Goal: Task Accomplishment & Management: Manage account settings

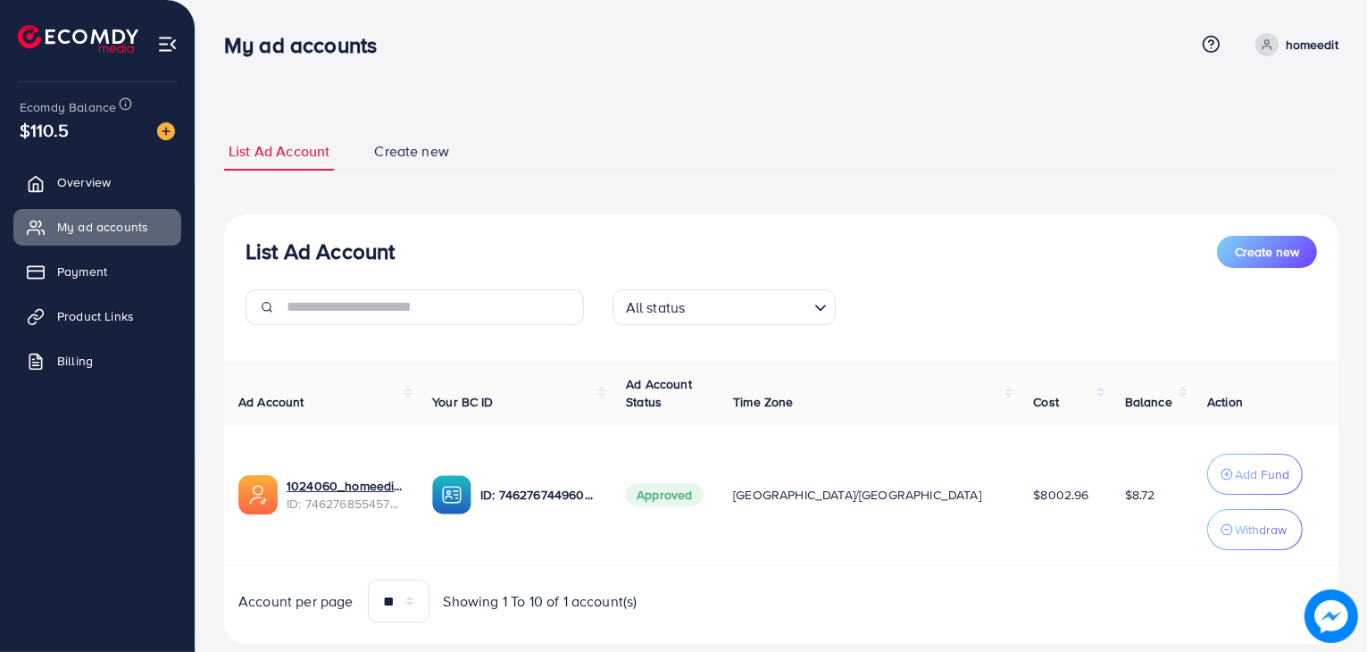
click at [134, 154] on div "Ecomdy Balance $110.5" at bounding box center [97, 119] width 166 height 75
click at [116, 215] on link "My ad accounts" at bounding box center [97, 227] width 168 height 36
click at [118, 190] on link "Overview" at bounding box center [97, 182] width 168 height 36
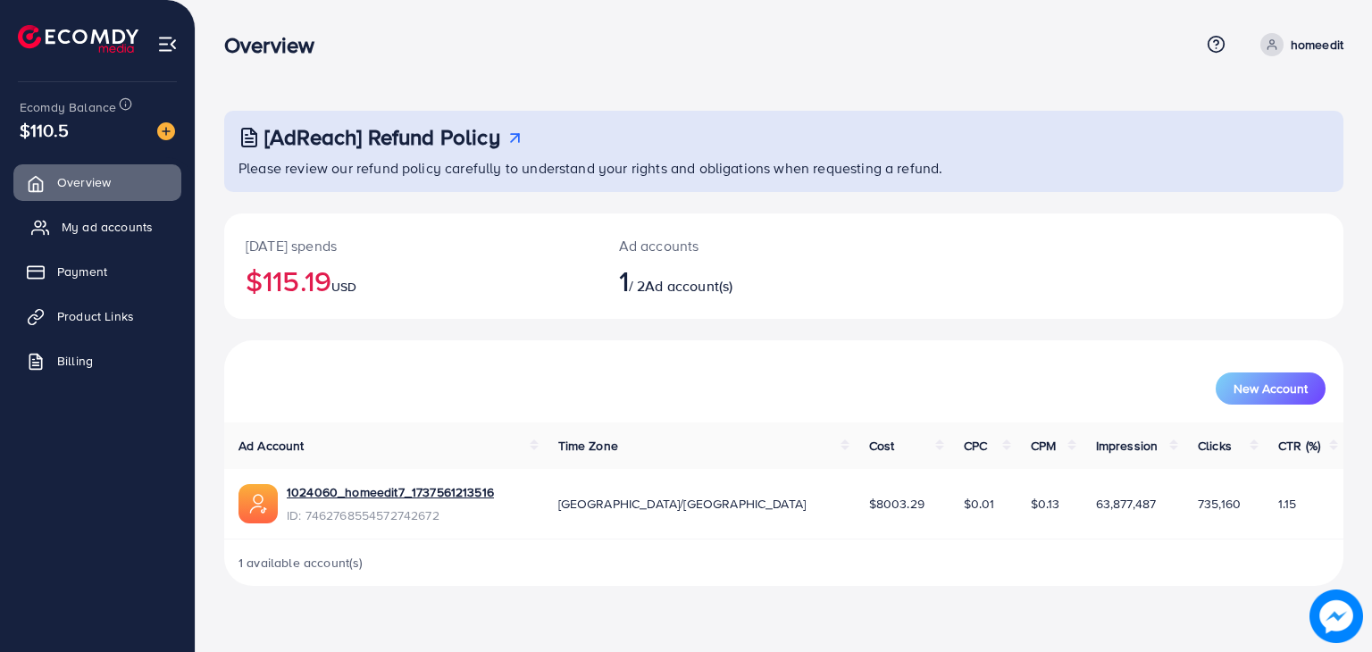
click at [127, 238] on link "My ad accounts" at bounding box center [97, 227] width 168 height 36
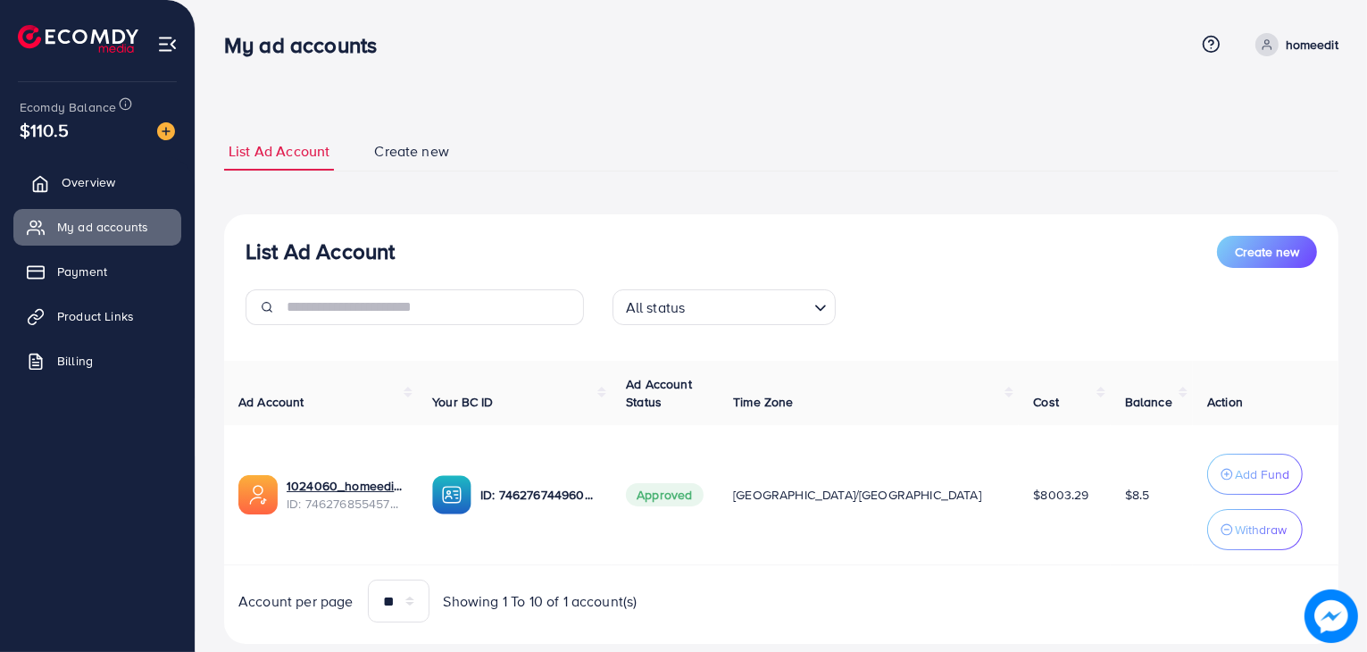
click at [96, 170] on link "Overview" at bounding box center [97, 182] width 168 height 36
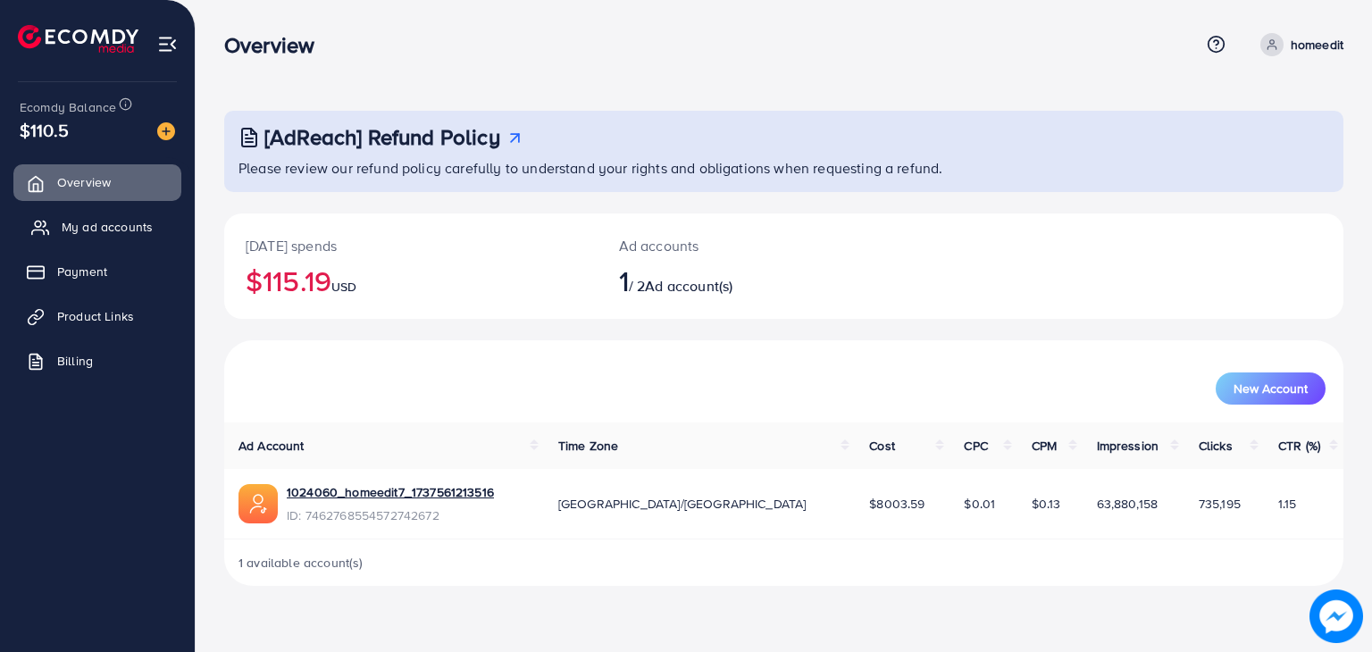
click at [108, 219] on span "My ad accounts" at bounding box center [107, 227] width 91 height 18
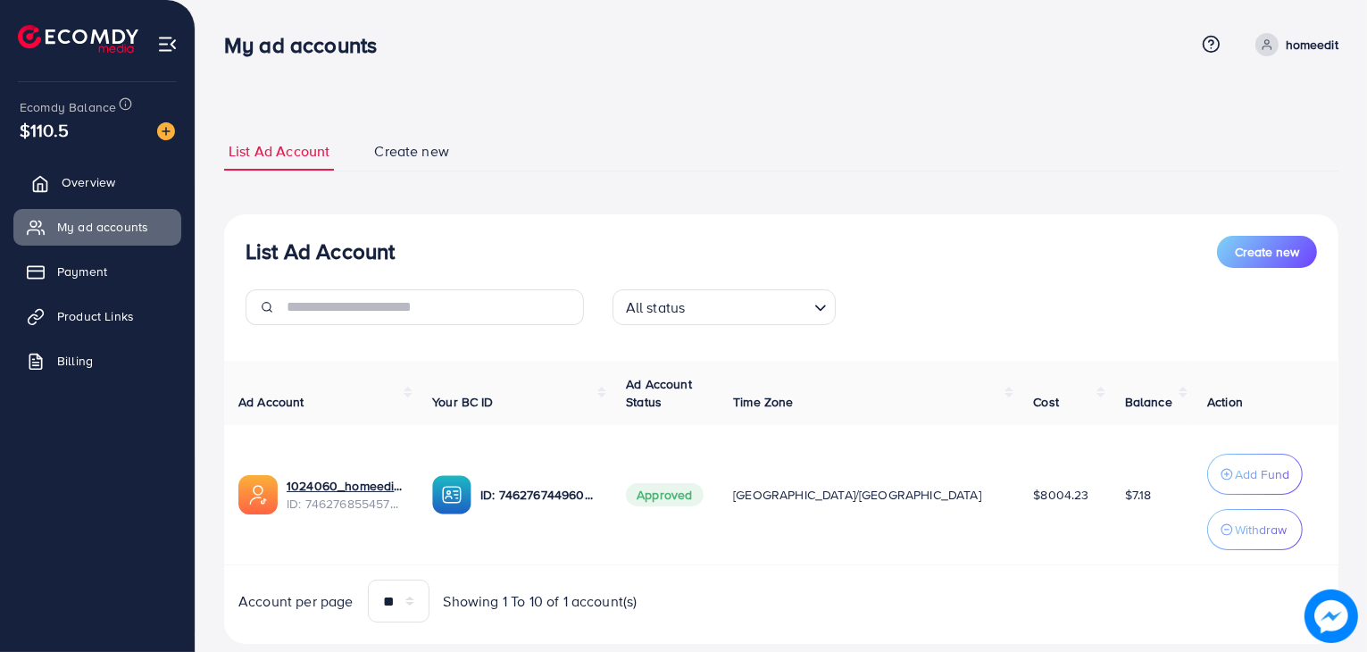
click at [152, 168] on link "Overview" at bounding box center [97, 182] width 168 height 36
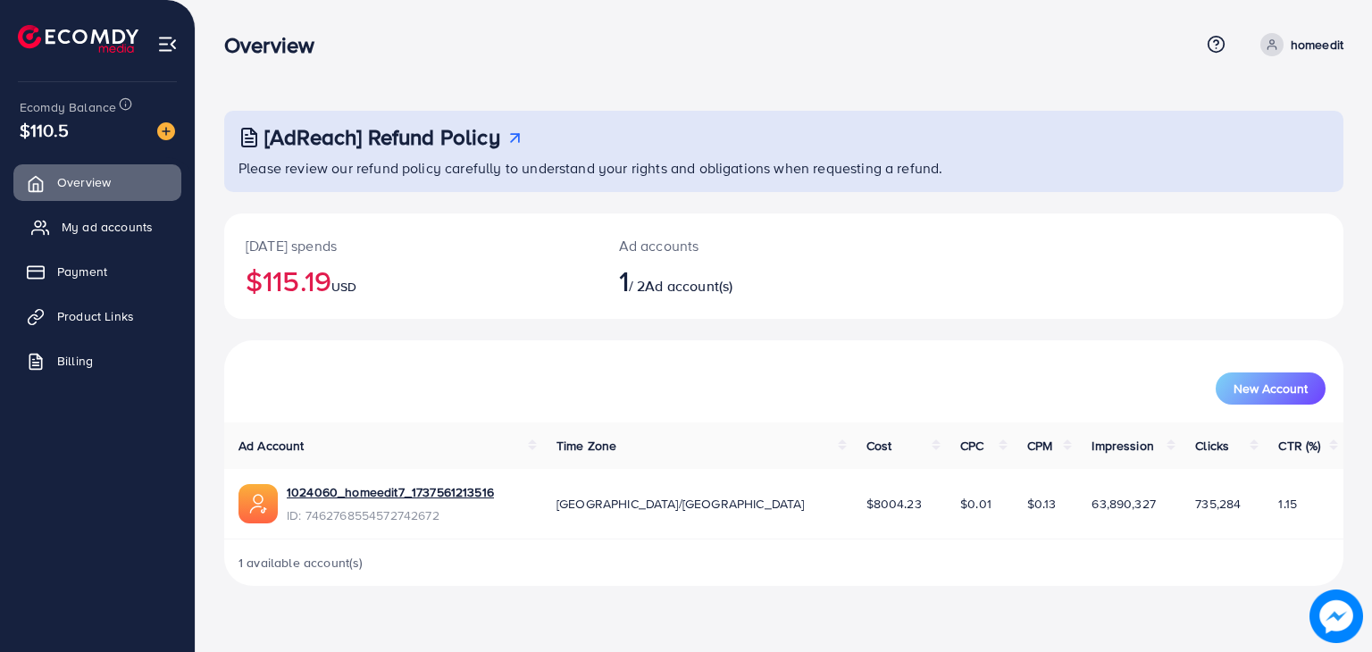
click at [96, 226] on span "My ad accounts" at bounding box center [107, 227] width 91 height 18
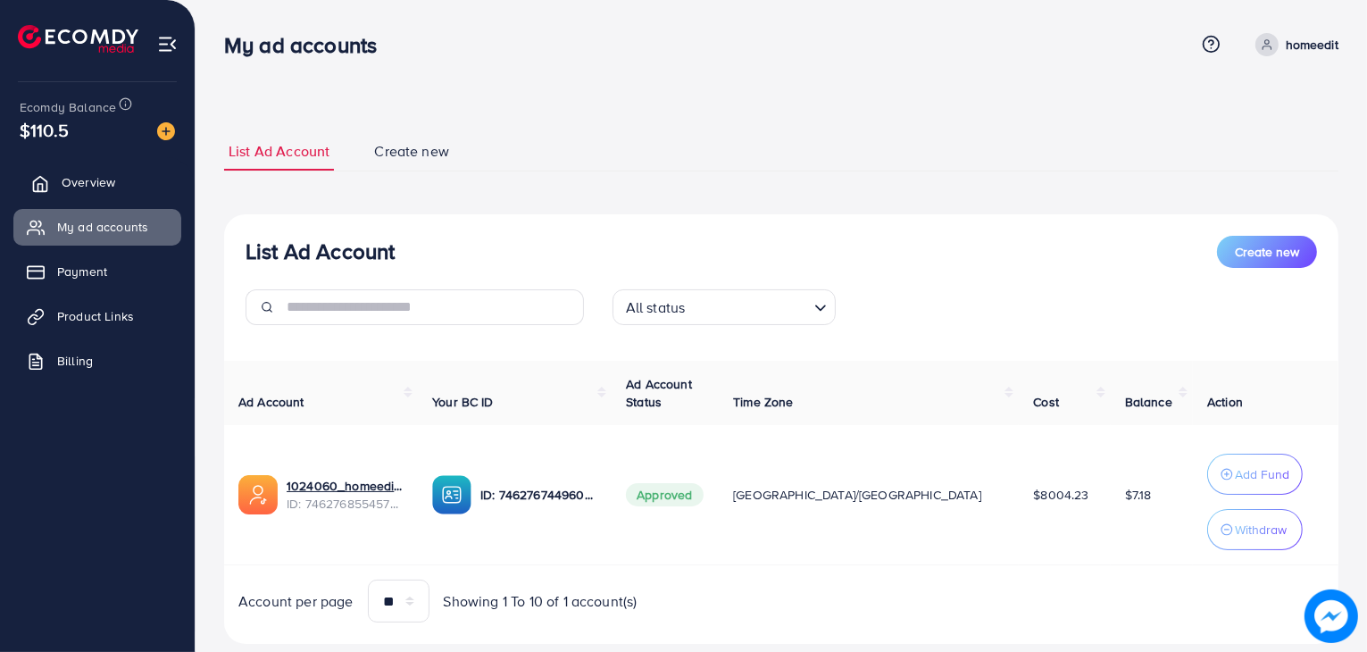
click at [151, 178] on link "Overview" at bounding box center [97, 182] width 168 height 36
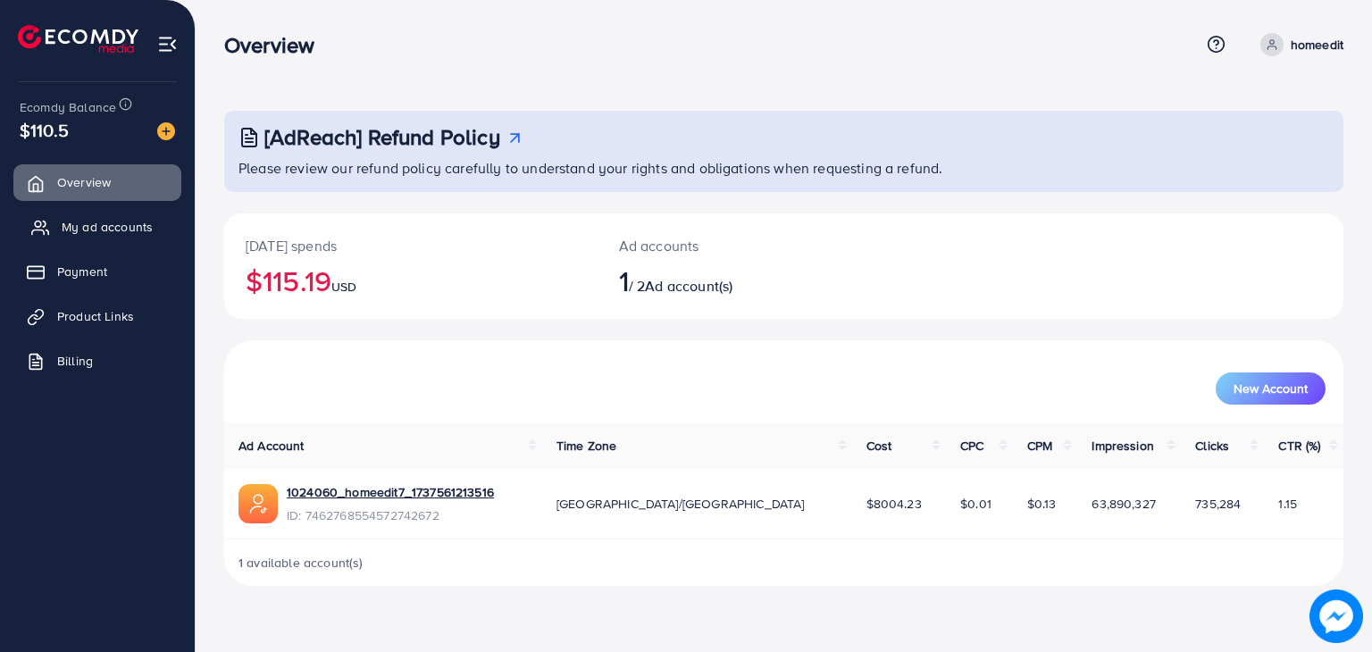
click at [134, 218] on span "My ad accounts" at bounding box center [107, 227] width 91 height 18
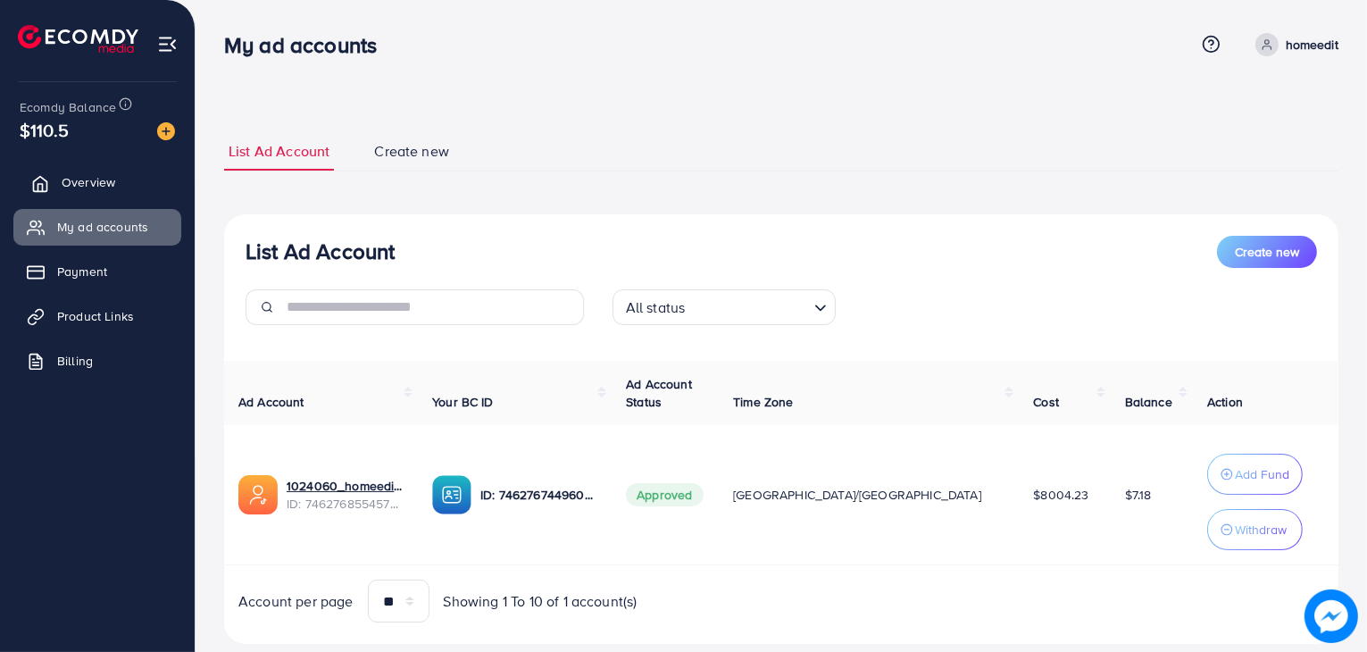
click at [118, 185] on link "Overview" at bounding box center [97, 182] width 168 height 36
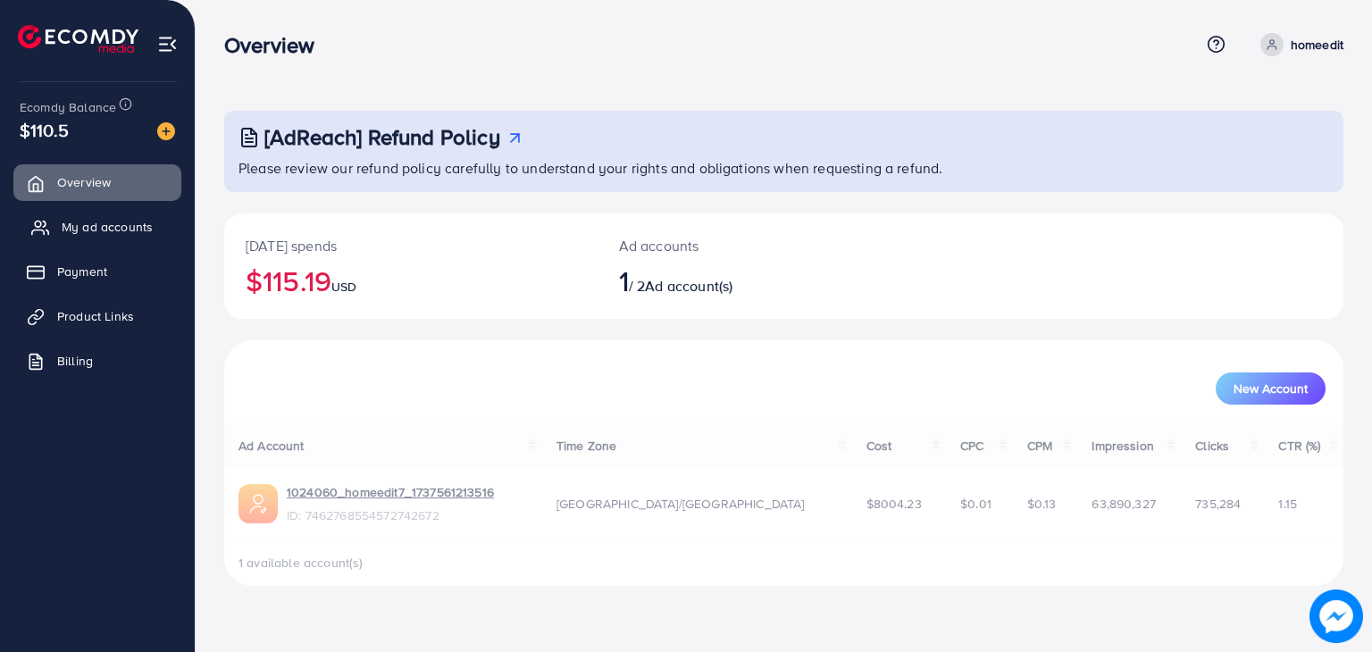
click at [114, 218] on span "My ad accounts" at bounding box center [107, 227] width 91 height 18
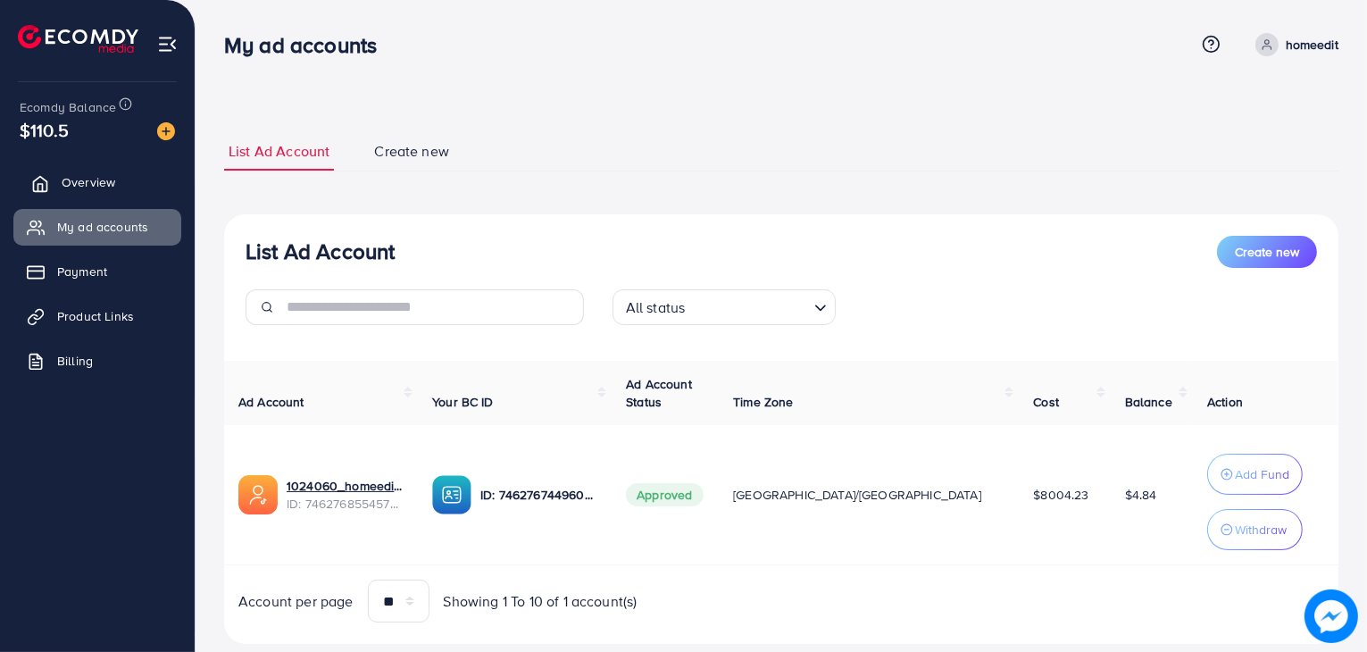
click at [73, 184] on span "Overview" at bounding box center [89, 182] width 54 height 18
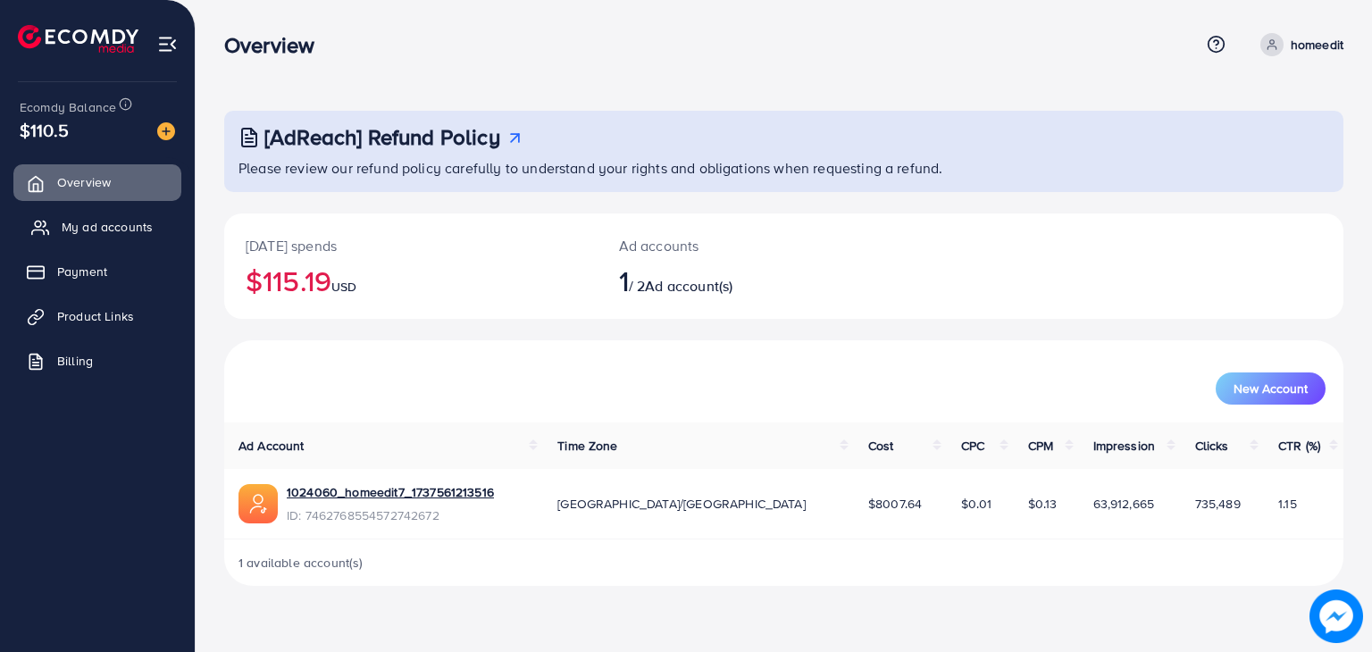
click at [84, 228] on span "My ad accounts" at bounding box center [107, 227] width 91 height 18
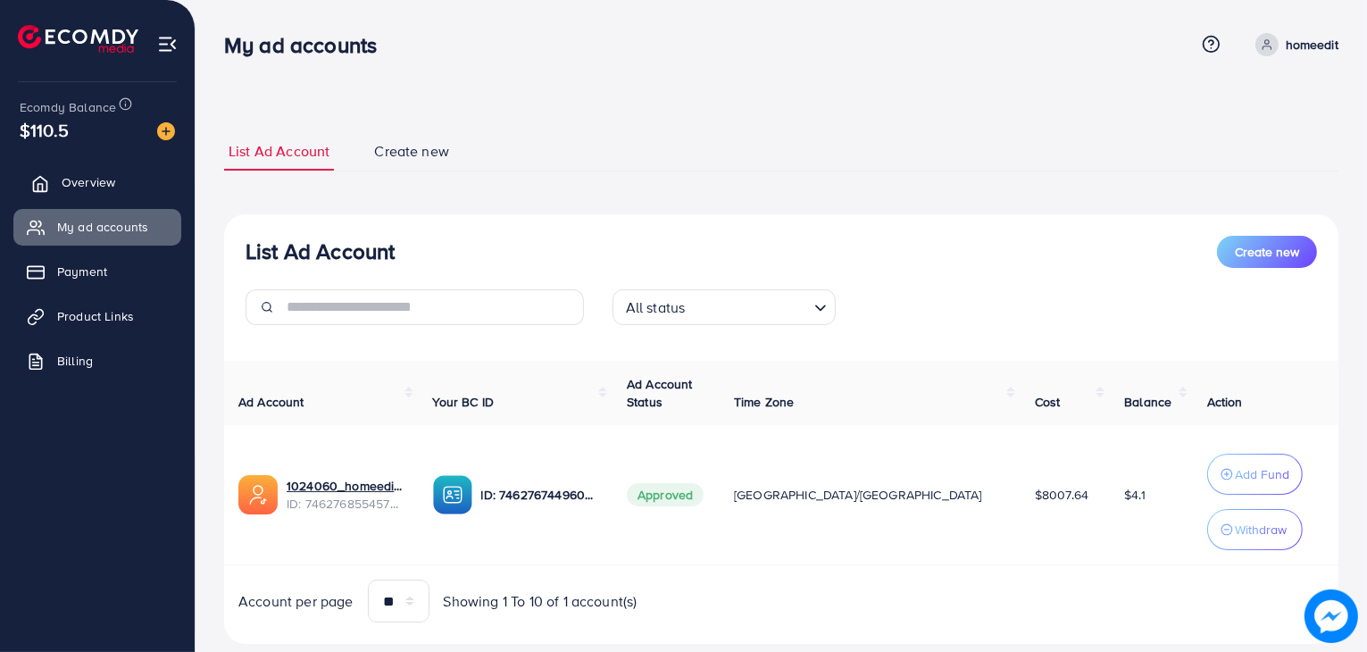
click at [78, 179] on span "Overview" at bounding box center [89, 182] width 54 height 18
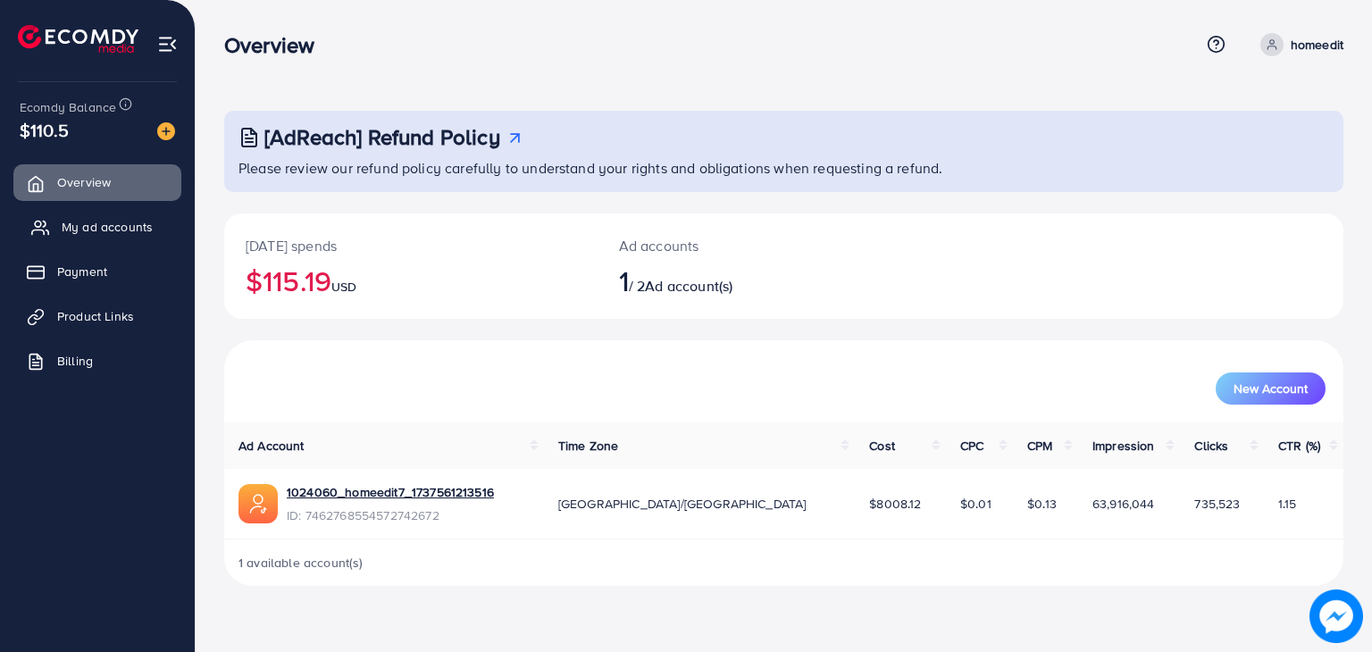
click at [77, 230] on span "My ad accounts" at bounding box center [107, 227] width 91 height 18
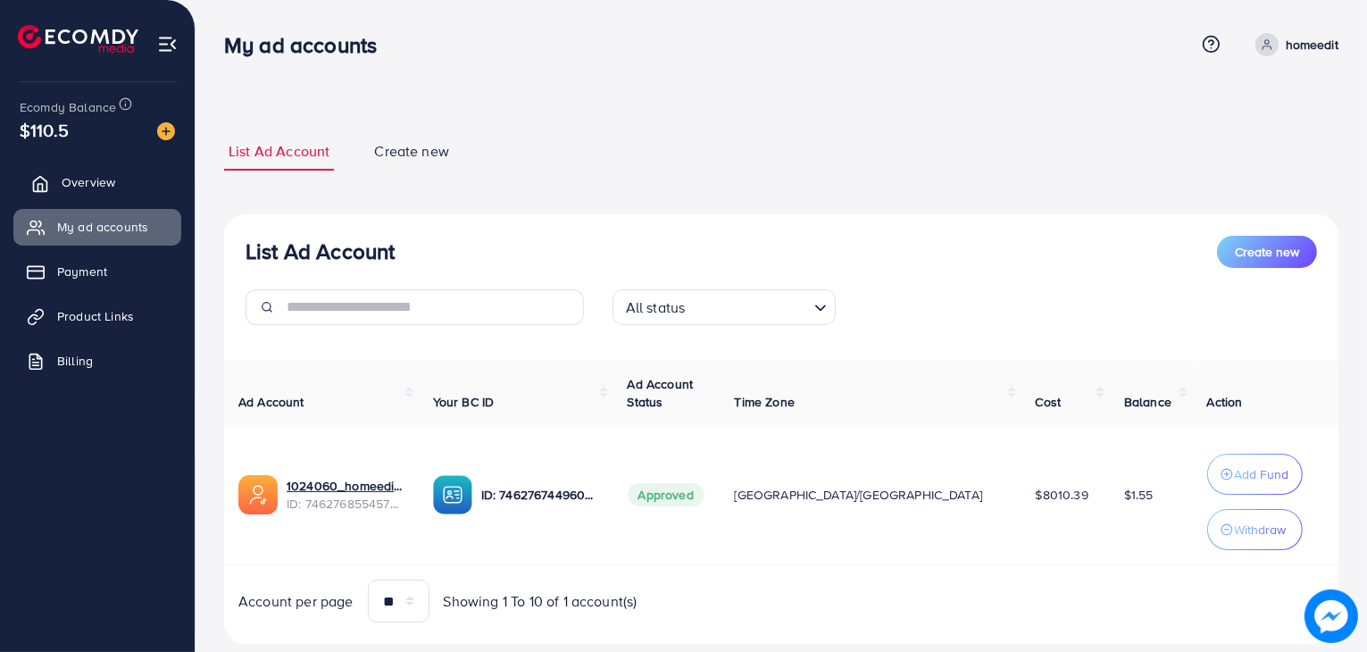
click at [80, 184] on span "Overview" at bounding box center [89, 182] width 54 height 18
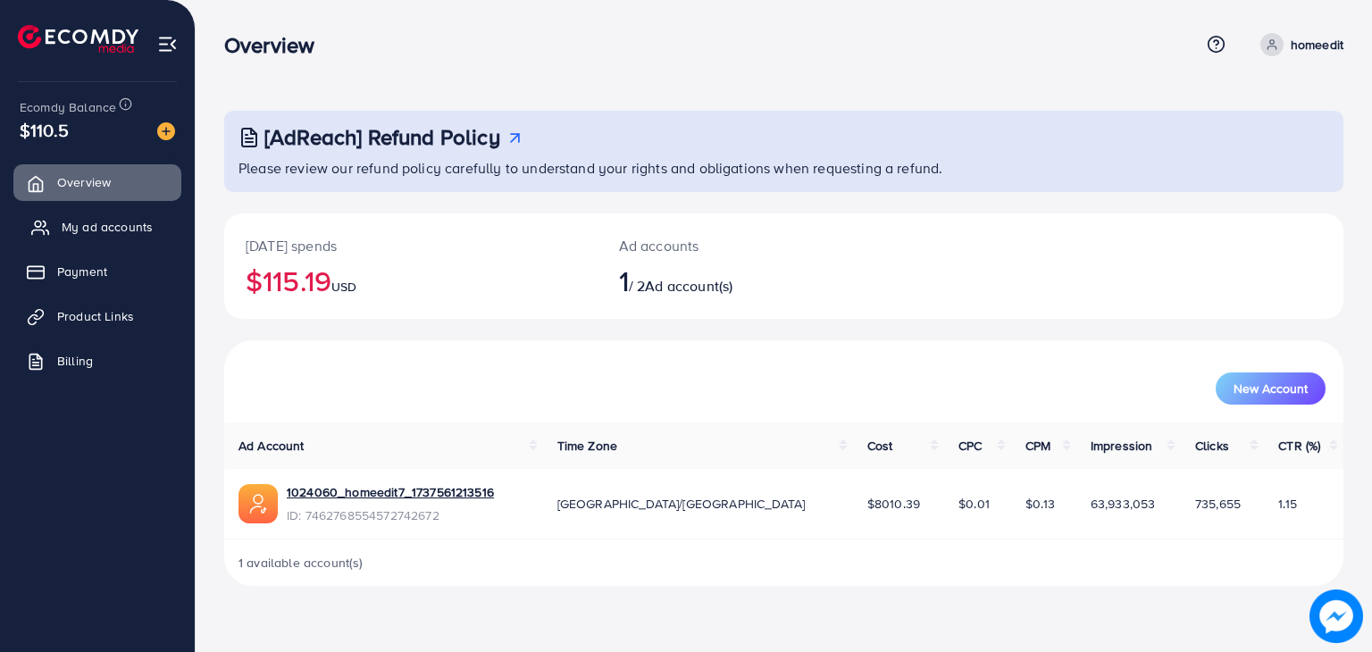
click at [95, 229] on span "My ad accounts" at bounding box center [107, 227] width 91 height 18
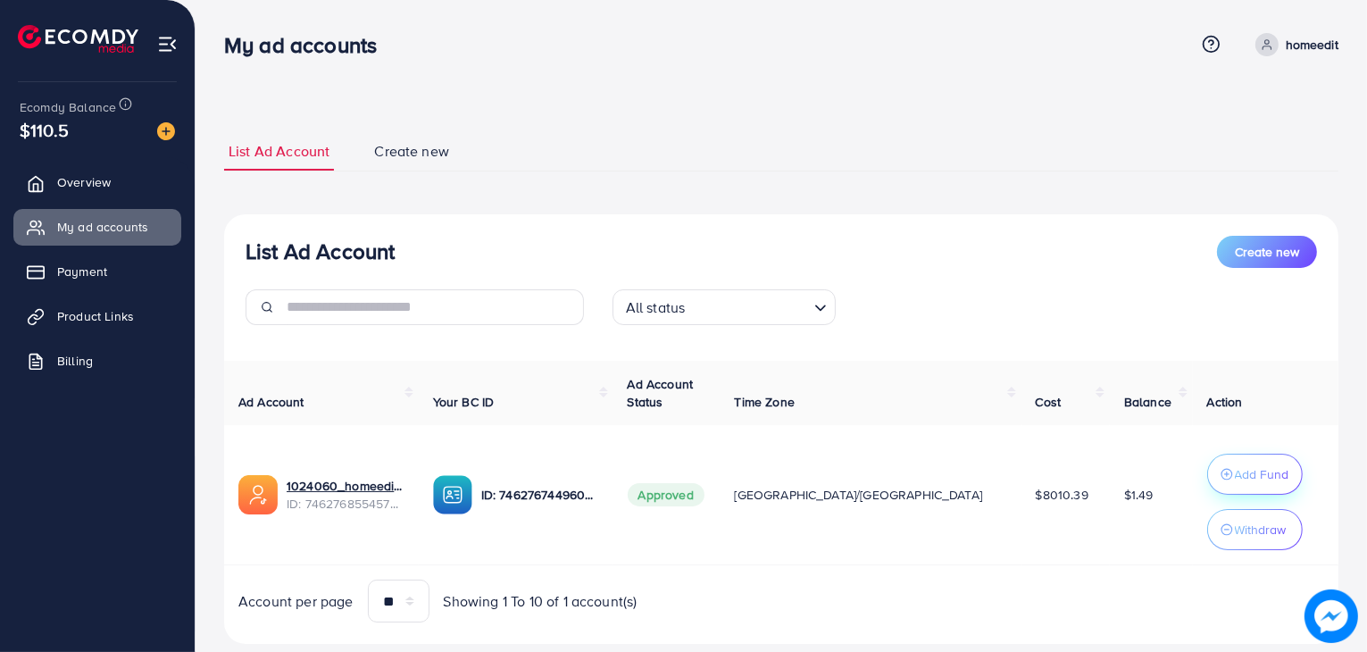
click at [1235, 468] on p "Add Fund" at bounding box center [1262, 473] width 54 height 21
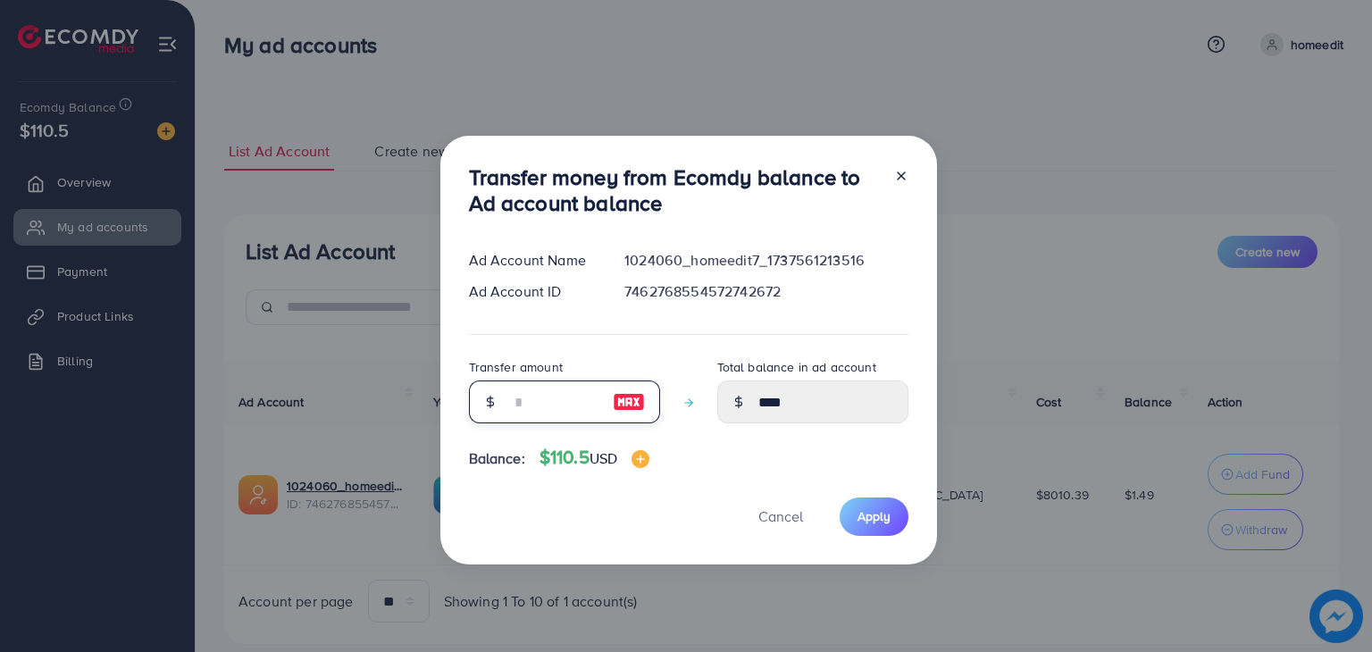
click at [589, 411] on input "number" at bounding box center [554, 401] width 89 height 43
type input "*"
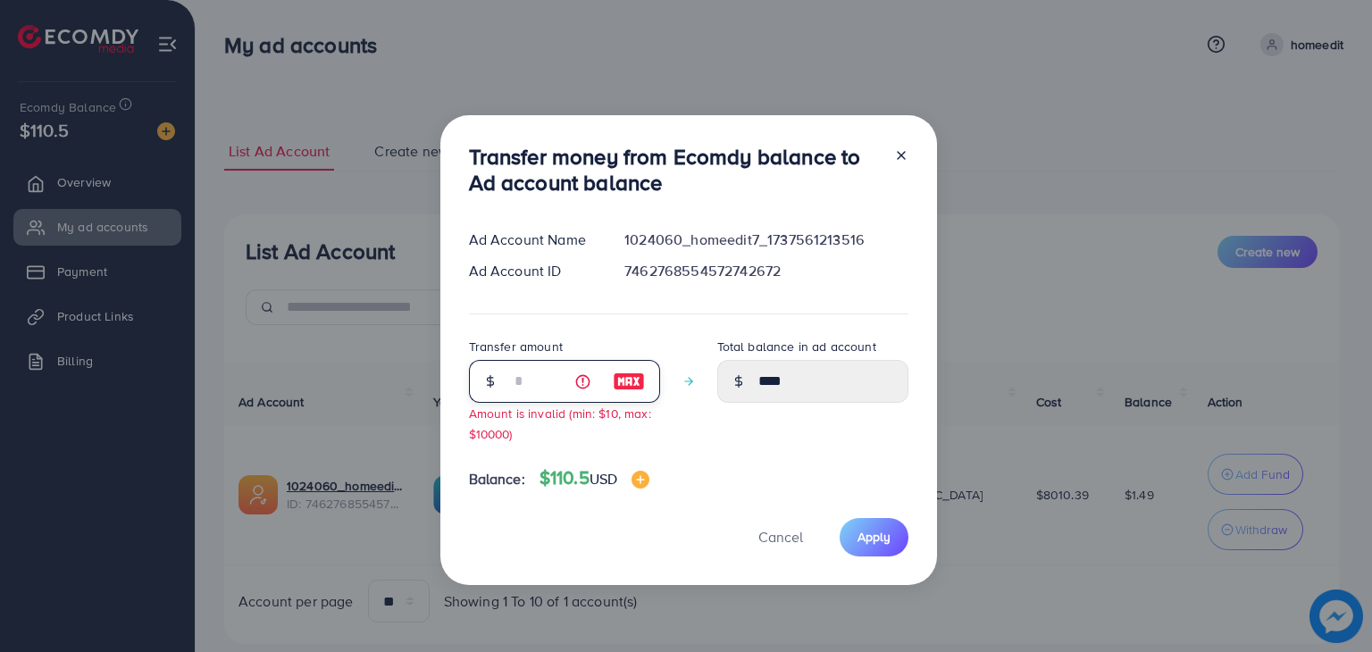
type input "****"
type input "**"
type input "*****"
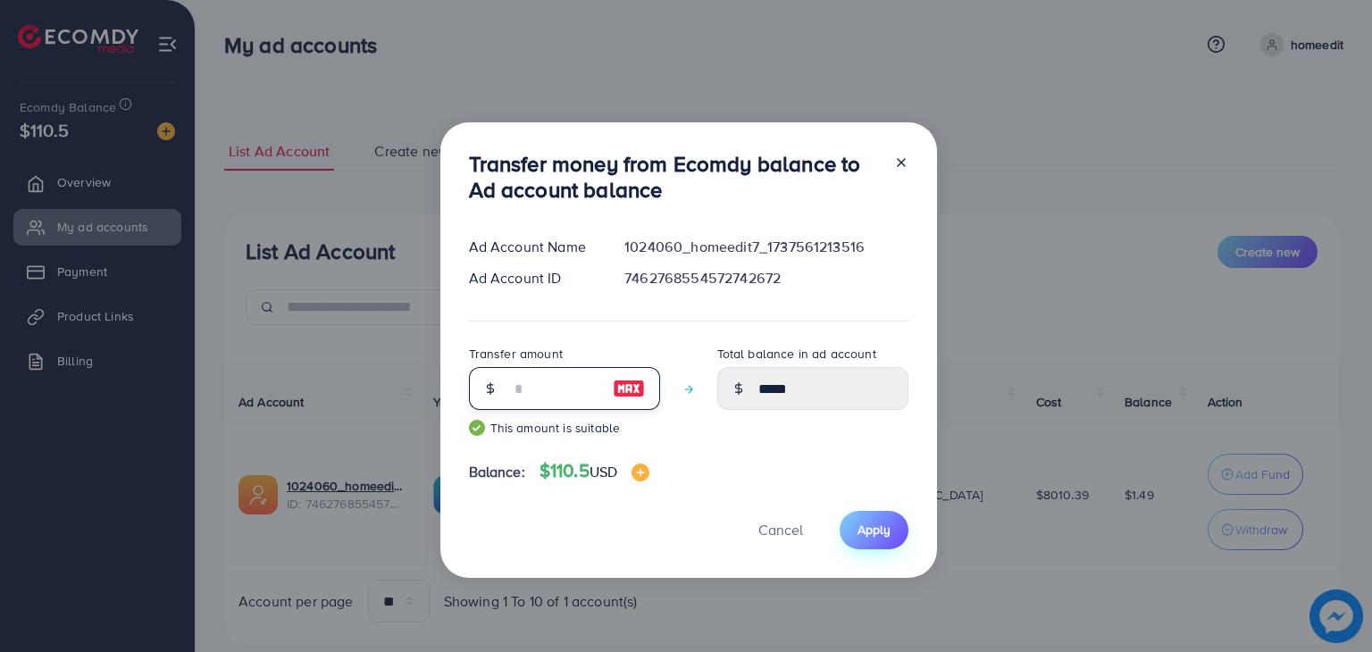
type input "**"
click at [891, 521] on button "Apply" at bounding box center [873, 530] width 69 height 38
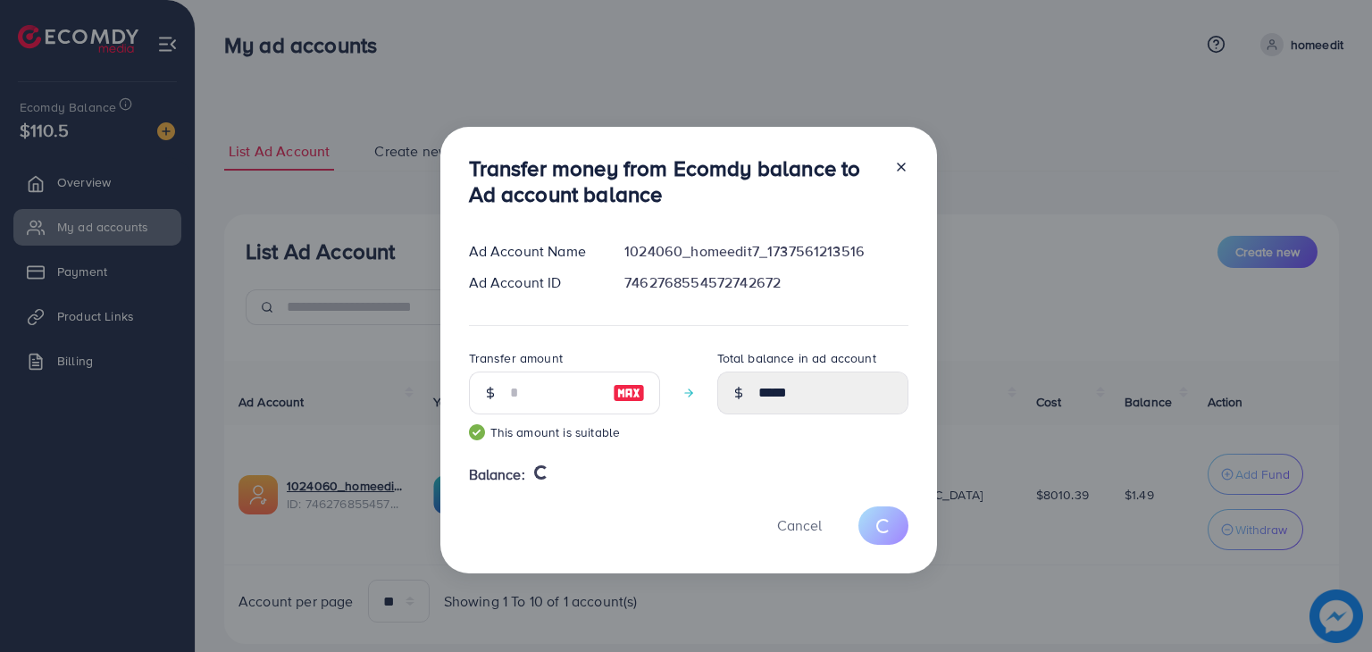
type input "****"
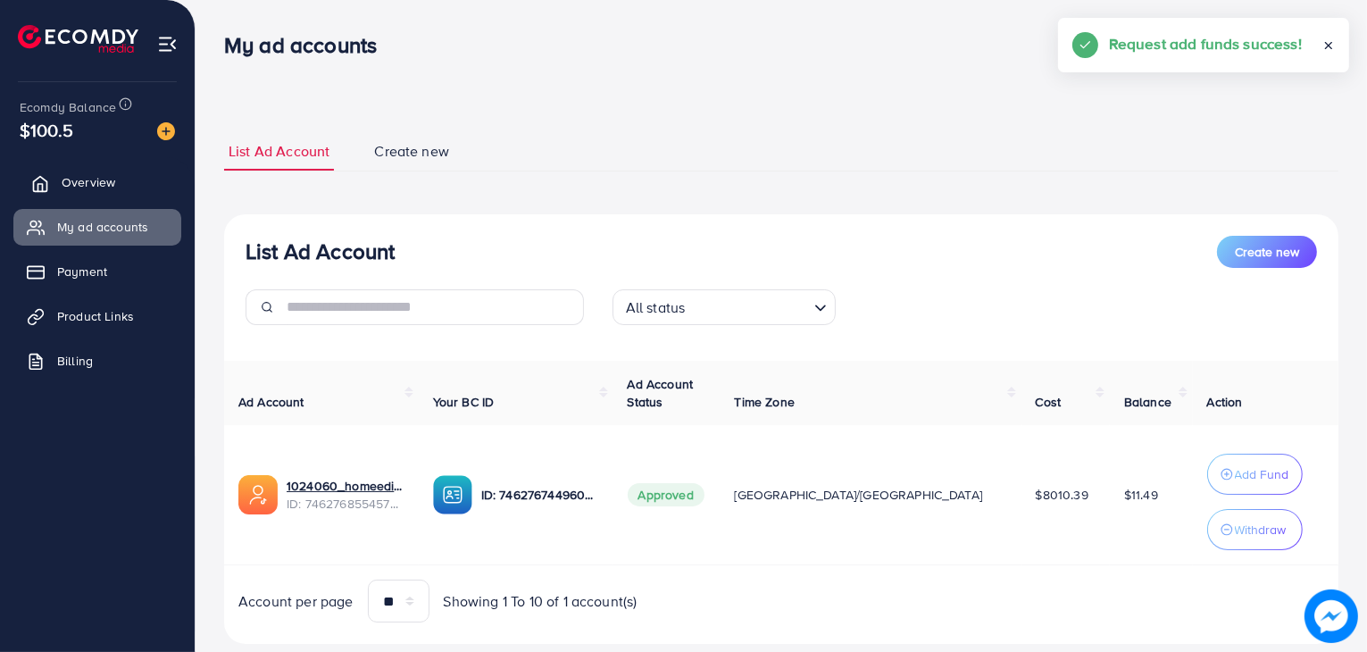
click at [115, 174] on link "Overview" at bounding box center [97, 182] width 168 height 36
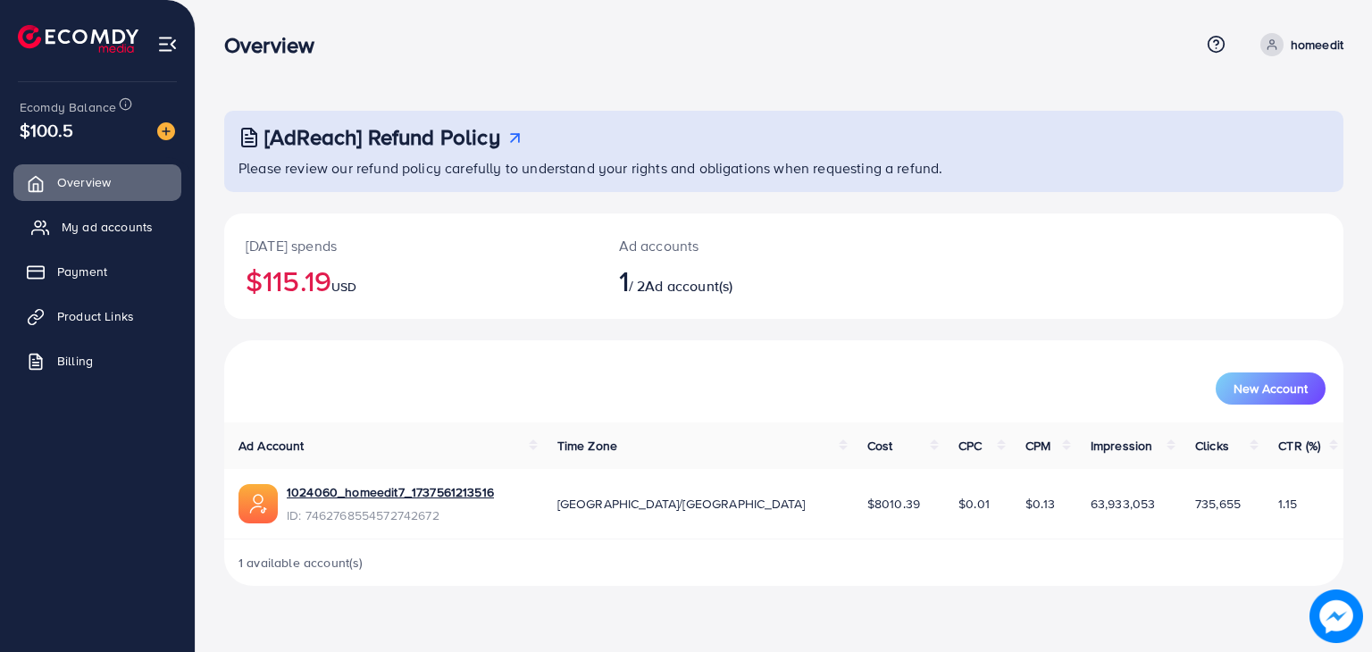
click at [115, 229] on span "My ad accounts" at bounding box center [107, 227] width 91 height 18
